Goal: Obtain resource: Download file/media

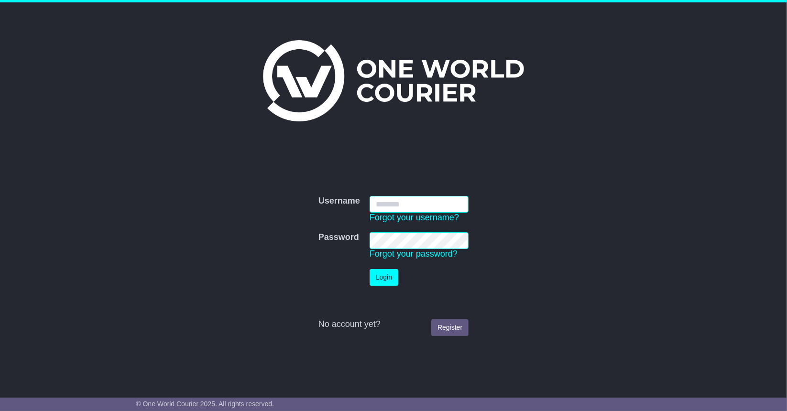
type input "**********"
click at [391, 285] on button "Login" at bounding box center [384, 277] width 29 height 17
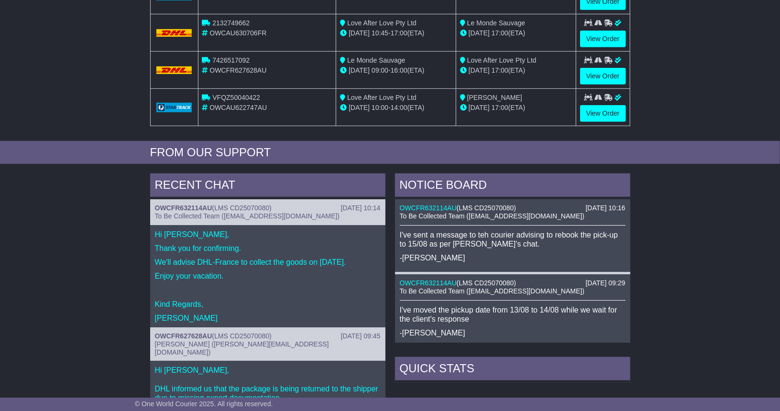
scroll to position [85, 0]
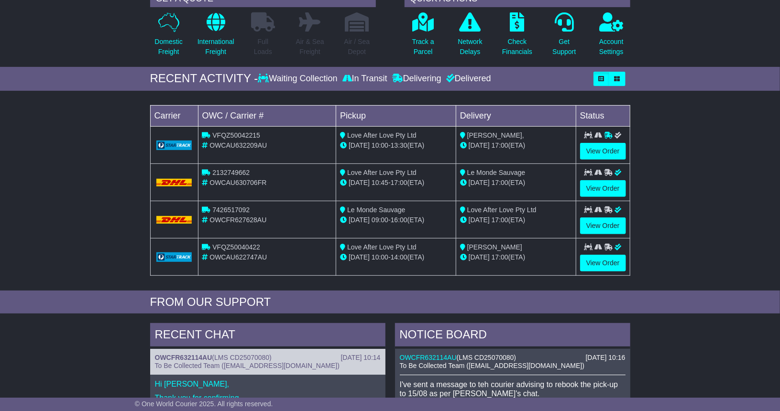
click at [213, 354] on div "OWCFR632114AU ( LMS CD25070080 )" at bounding box center [268, 358] width 226 height 8
click at [195, 354] on link "OWCFR632114AU" at bounding box center [183, 358] width 57 height 8
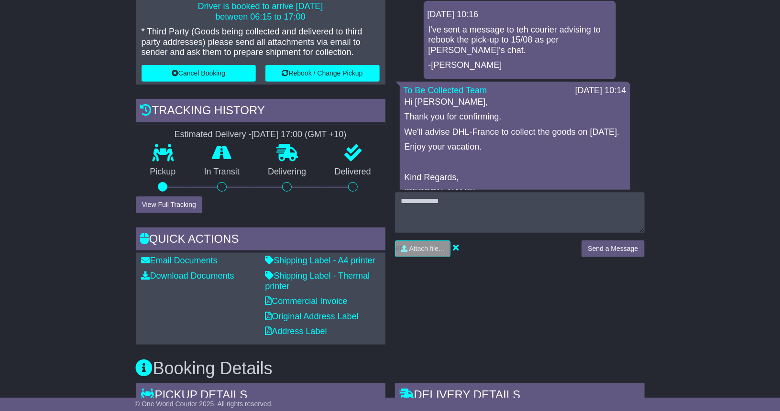
scroll to position [287, 0]
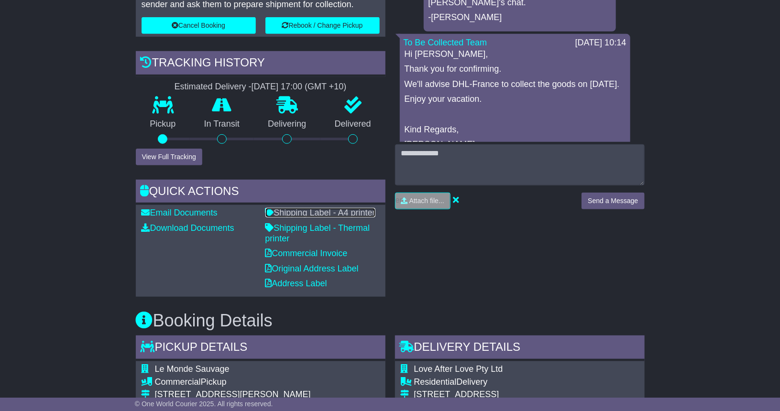
click at [303, 209] on link "Shipping Label - A4 printer" at bounding box center [320, 213] width 110 height 10
click at [305, 280] on link "Address Label" at bounding box center [296, 284] width 62 height 10
click at [308, 264] on link "Original Address Label" at bounding box center [311, 269] width 93 height 10
